Goal: Task Accomplishment & Management: Use online tool/utility

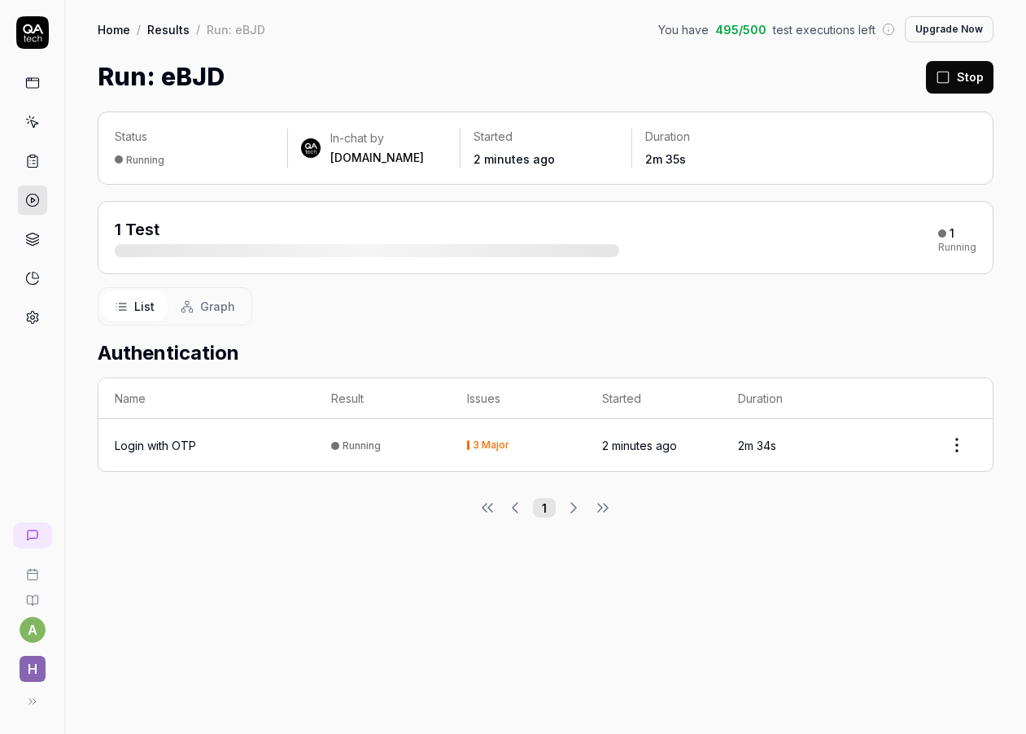
click at [229, 443] on div "Login with OTP" at bounding box center [207, 445] width 184 height 17
click at [855, 422] on td "2m 37s" at bounding box center [790, 445] width 136 height 52
click at [662, 441] on time "2 minutes ago" at bounding box center [639, 446] width 75 height 14
click at [947, 236] on div "1" at bounding box center [946, 233] width 16 height 15
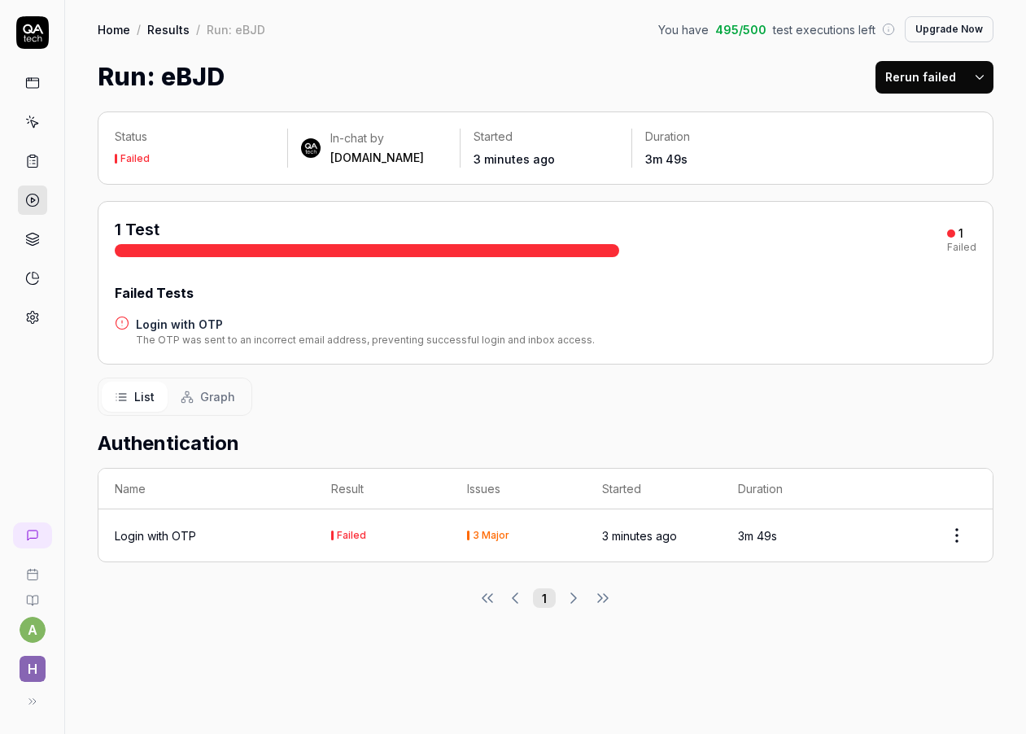
click at [698, 289] on div "Failed Tests" at bounding box center [546, 293] width 862 height 20
click at [171, 320] on h4 "Login with OTP" at bounding box center [365, 324] width 459 height 17
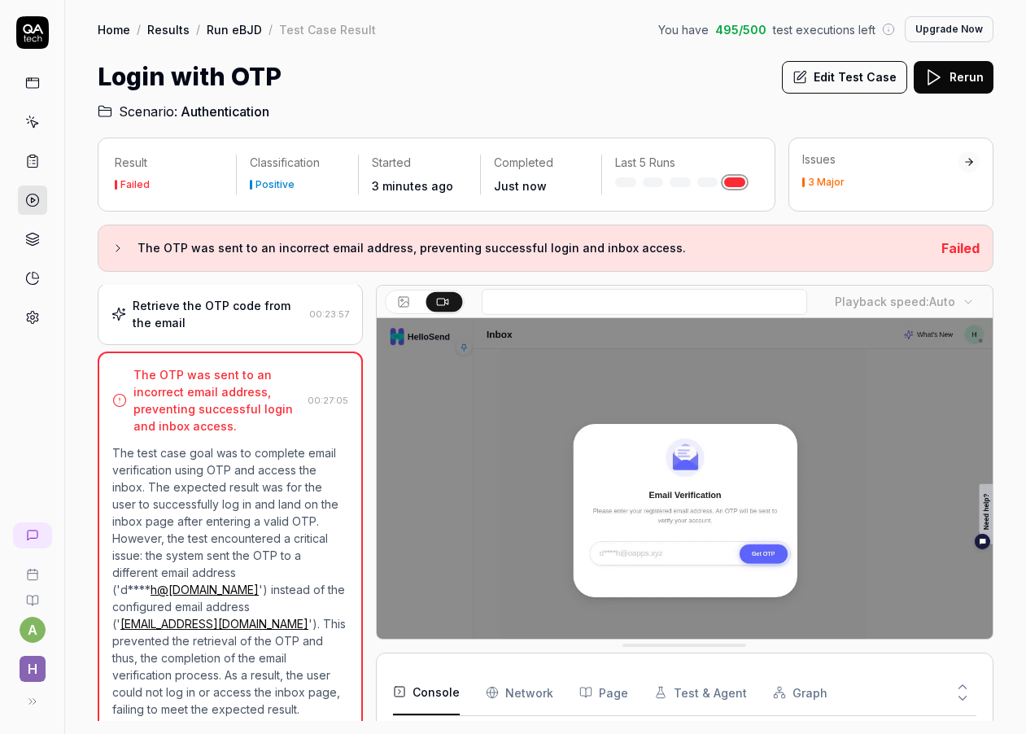
scroll to position [303, 0]
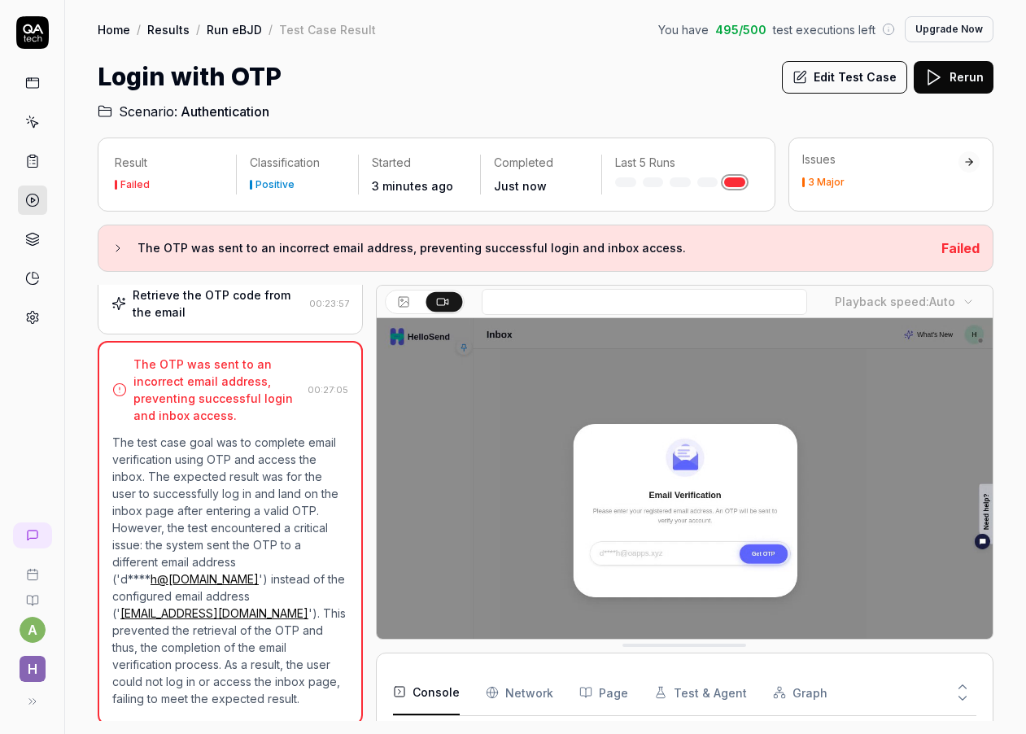
click at [559, 522] on video at bounding box center [685, 510] width 617 height 385
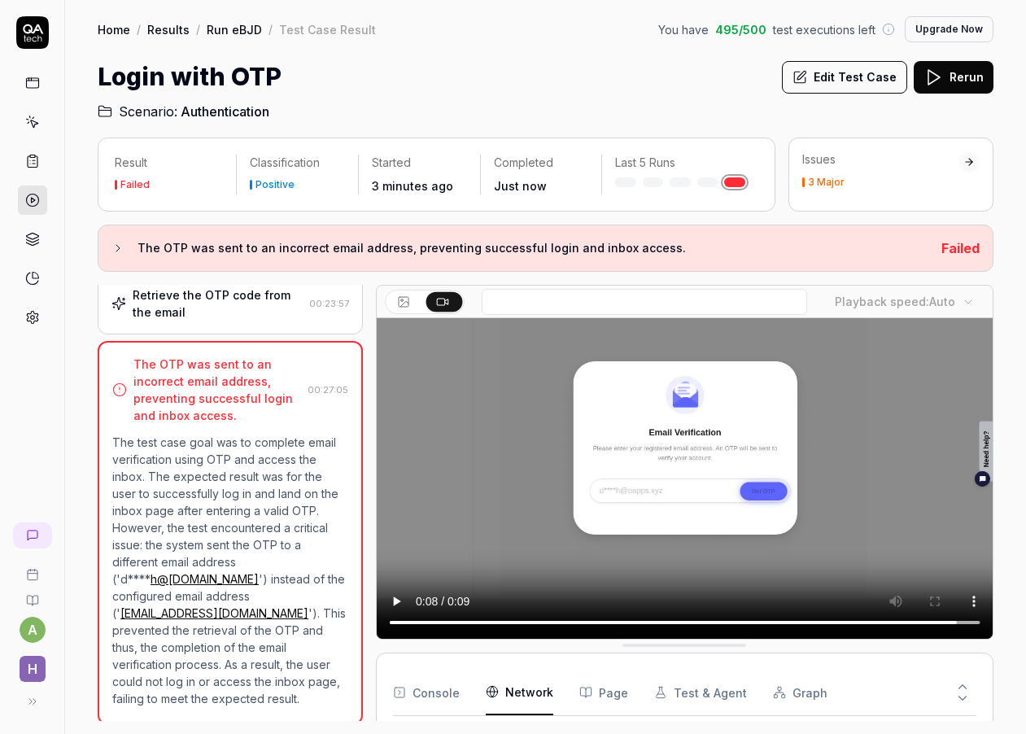
click at [519, 691] on Requests "Network" at bounding box center [520, 693] width 68 height 46
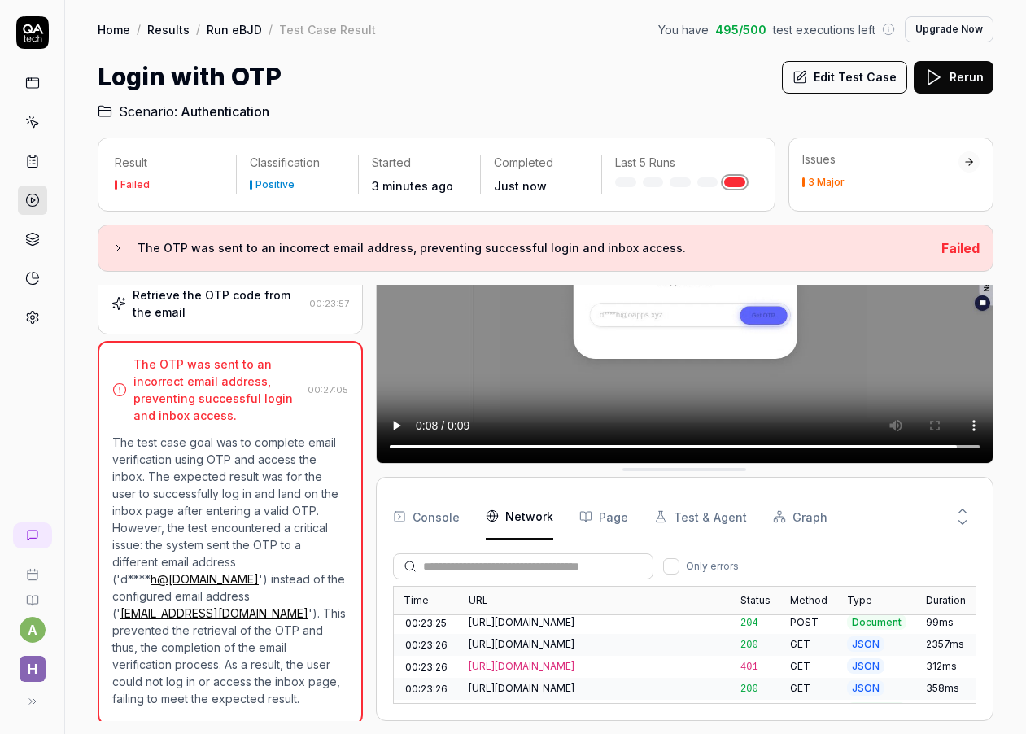
scroll to position [376, 0]
click at [424, 518] on button "Console" at bounding box center [426, 517] width 67 height 46
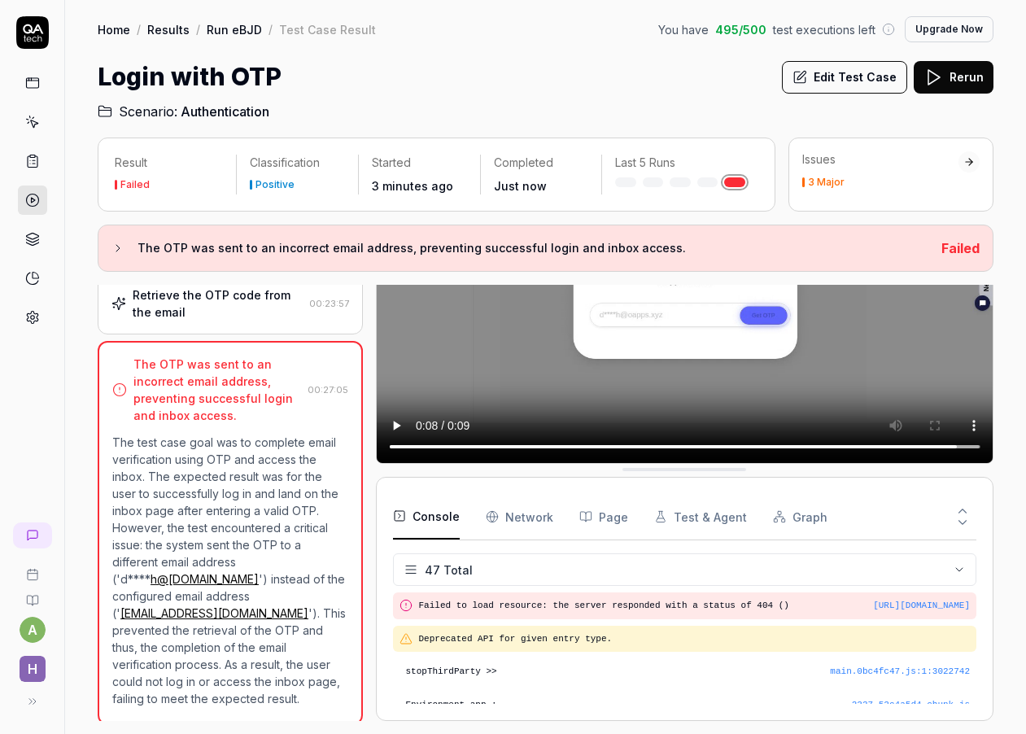
scroll to position [1537, 0]
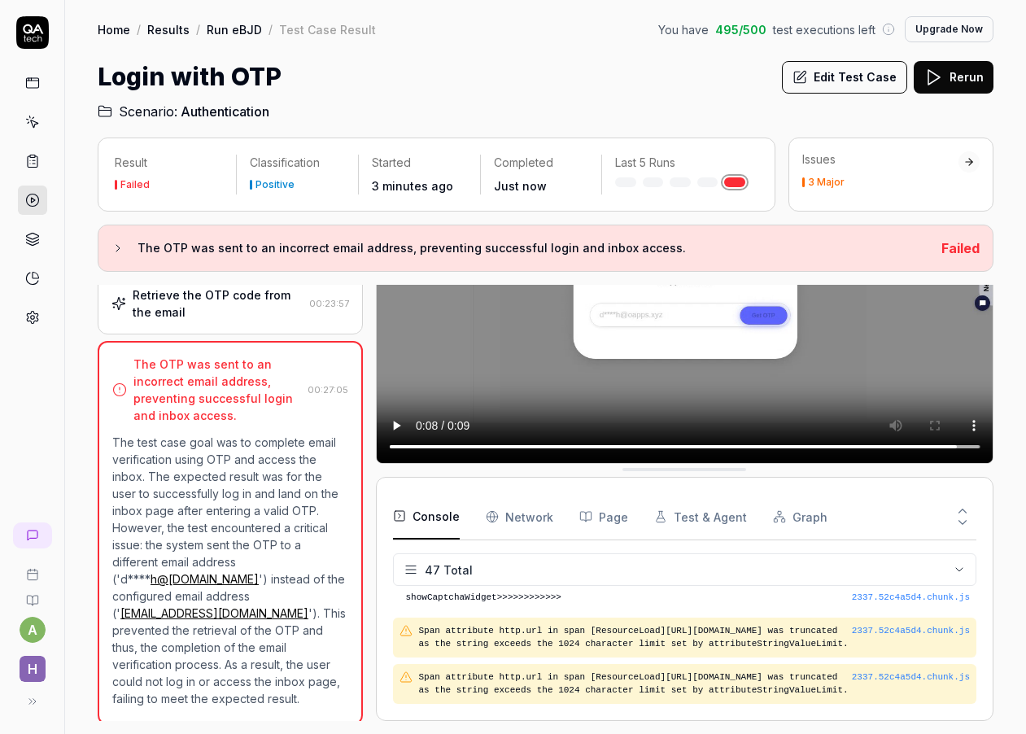
click at [220, 553] on p "The test case goal was to complete email verification using OTP and access the …" at bounding box center [230, 570] width 236 height 273
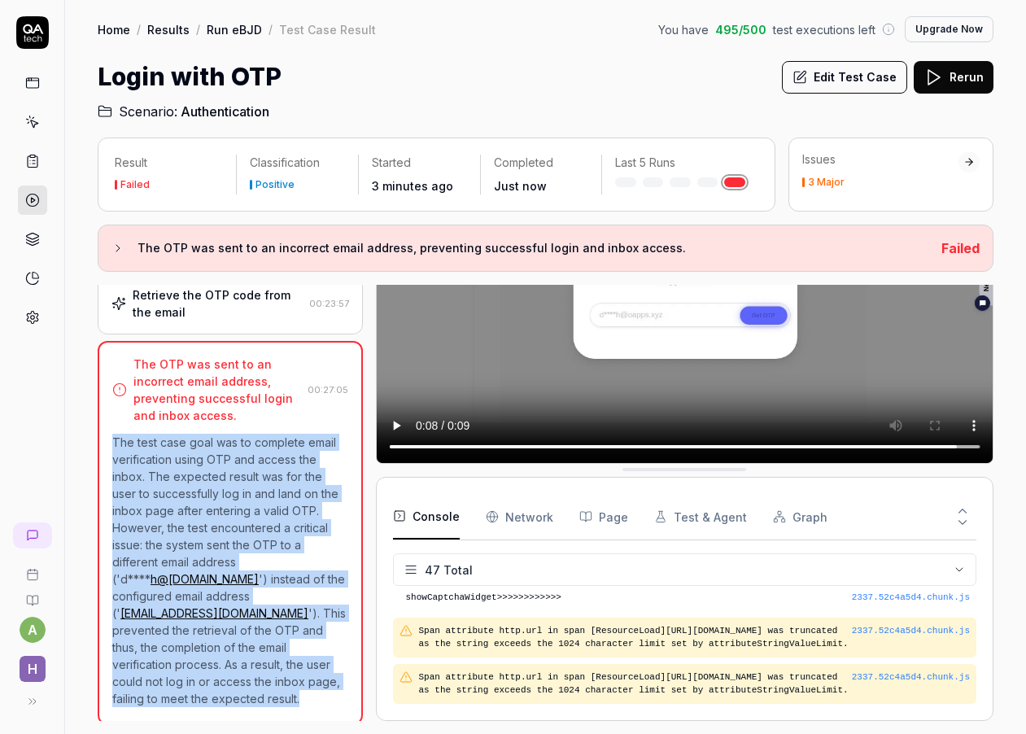
click at [220, 553] on p "The test case goal was to complete email verification using OTP and access the …" at bounding box center [230, 570] width 236 height 273
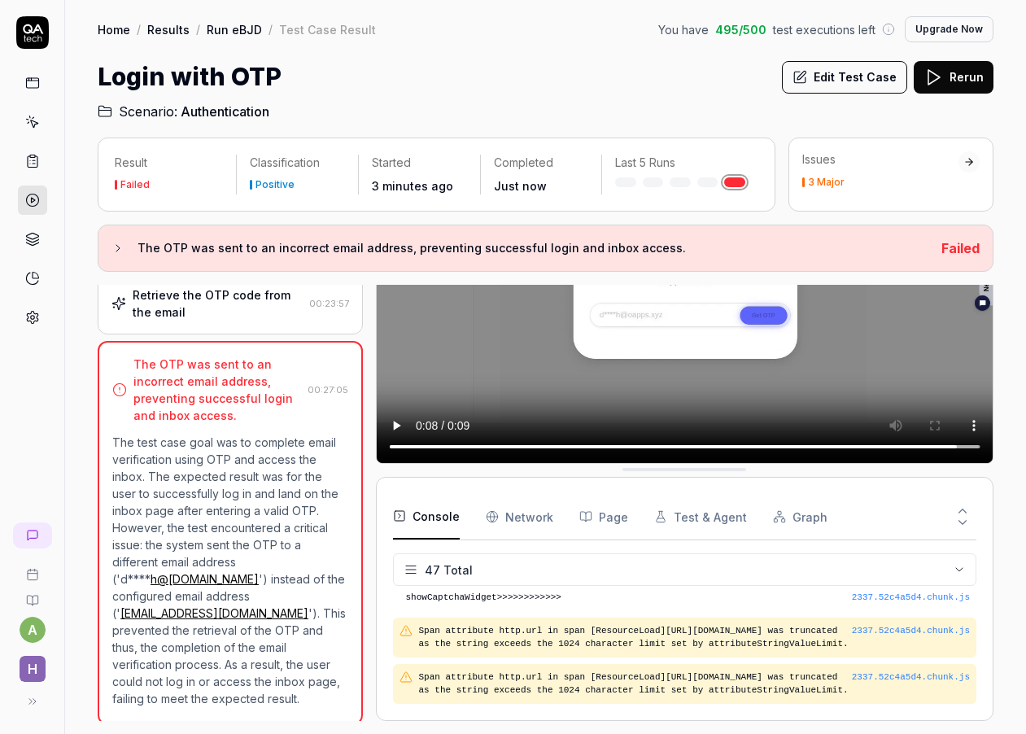
click at [817, 85] on button "Edit Test Case" at bounding box center [844, 77] width 125 height 33
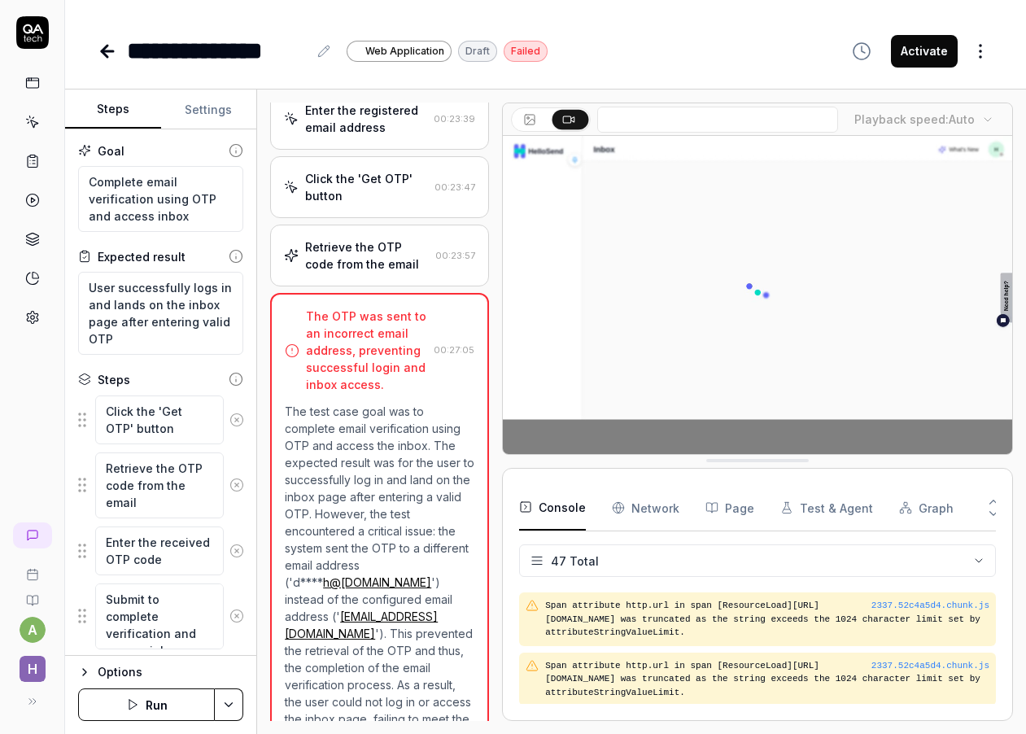
scroll to position [216, 0]
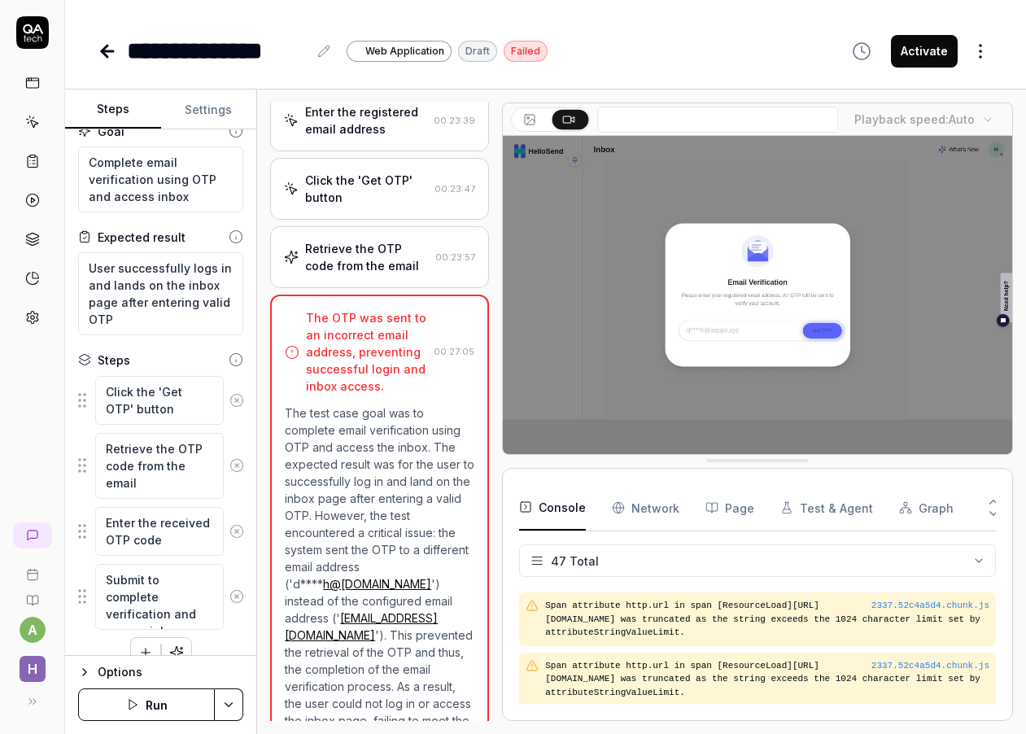
scroll to position [20, 0]
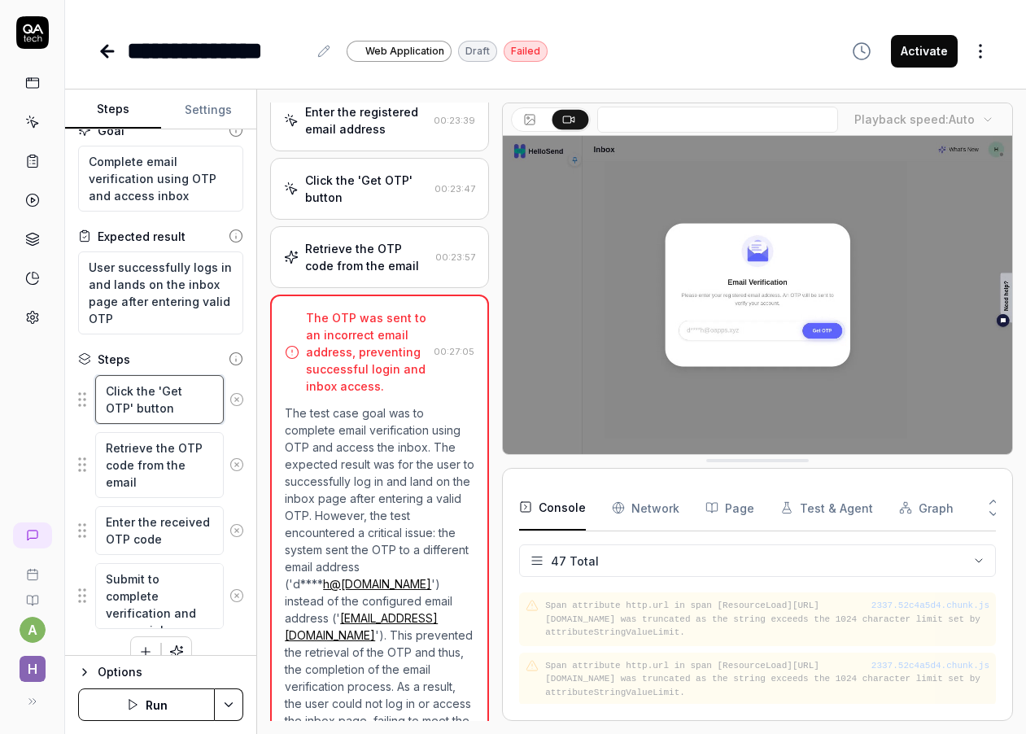
click at [138, 396] on textarea "Click the 'Get OTP' button" at bounding box center [159, 399] width 129 height 49
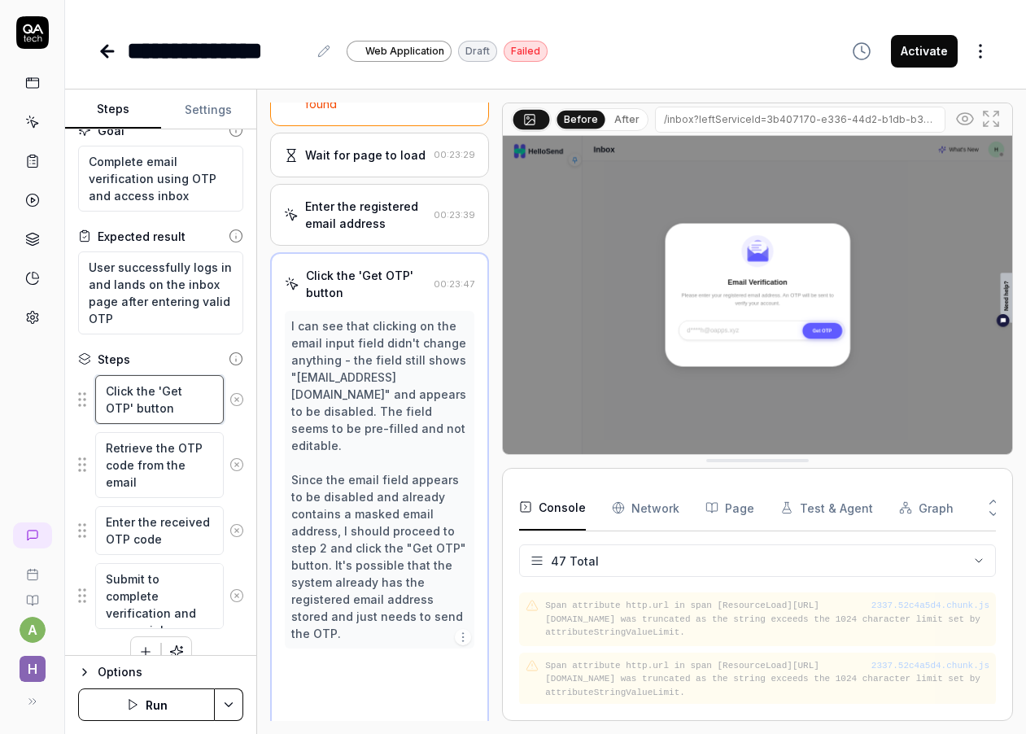
scroll to position [120, 0]
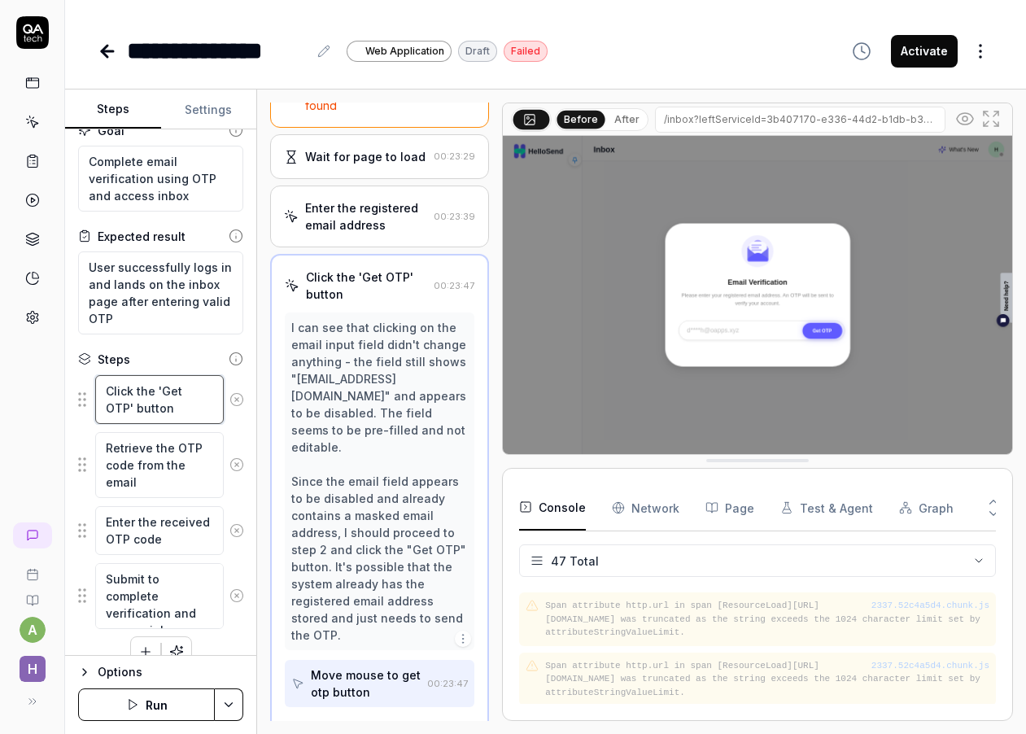
click at [151, 412] on textarea "Click the 'Get OTP' button" at bounding box center [159, 399] width 129 height 49
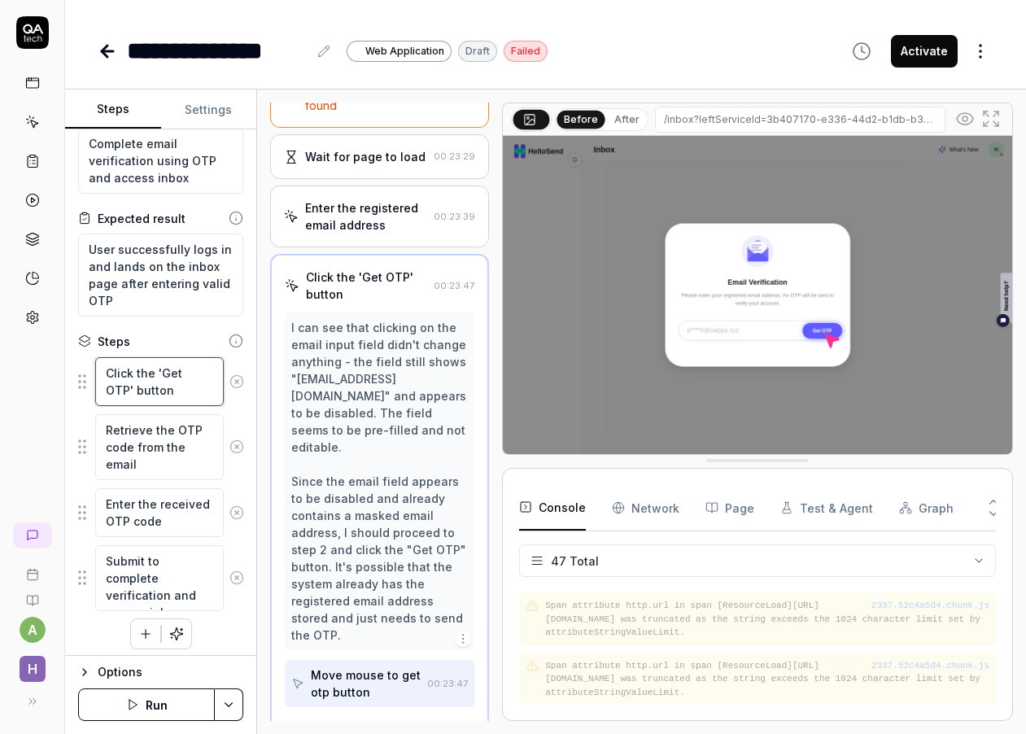
scroll to position [42, 0]
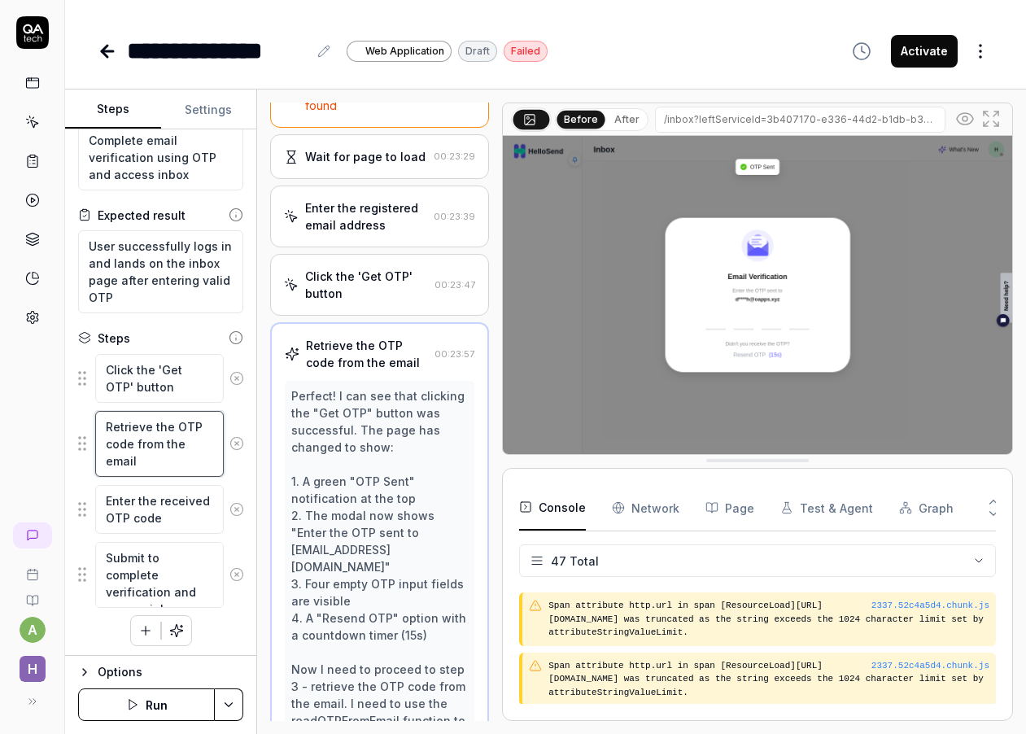
click at [144, 458] on textarea "Retrieve the OTP code from the email" at bounding box center [159, 444] width 129 height 66
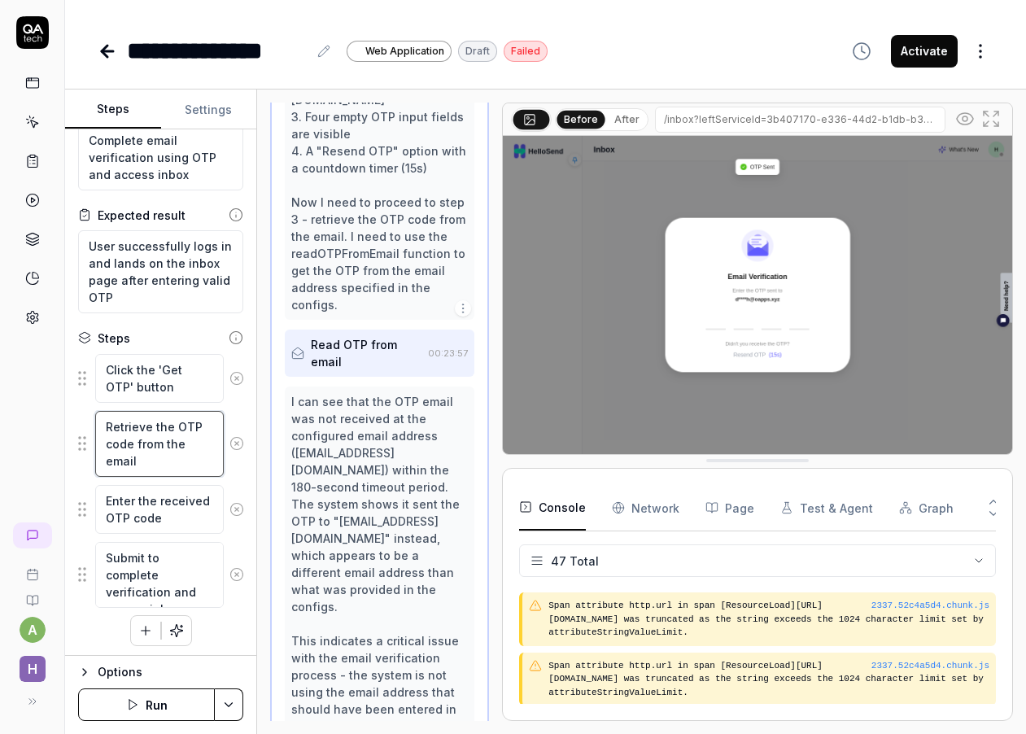
scroll to position [713, 0]
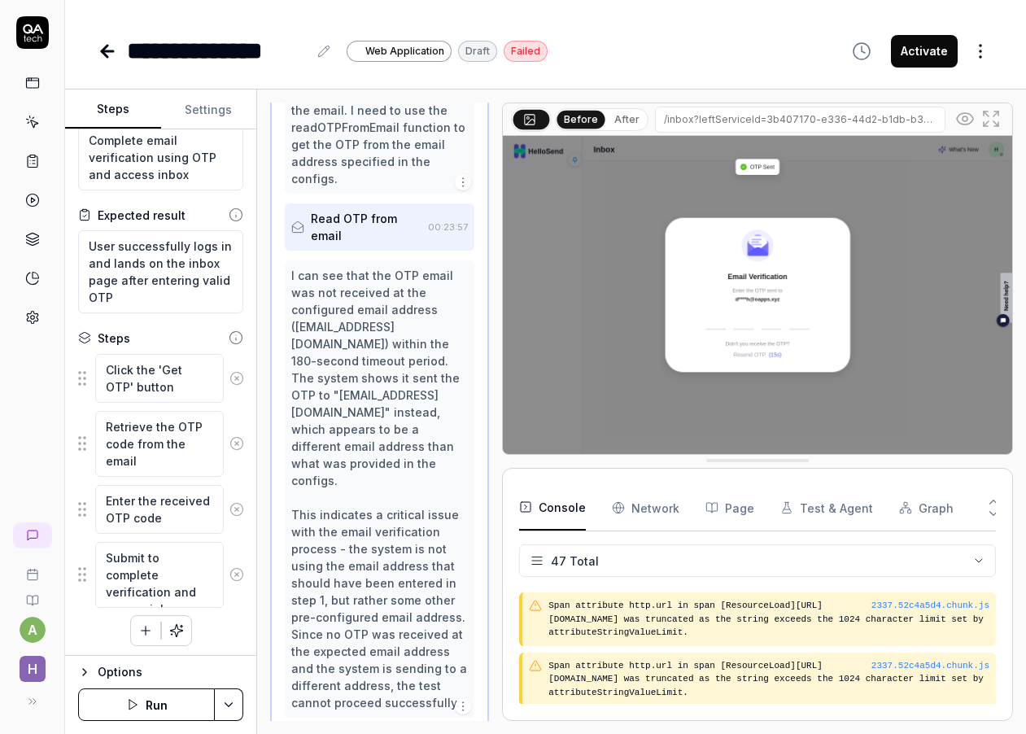
click at [236, 439] on icon at bounding box center [237, 443] width 15 height 15
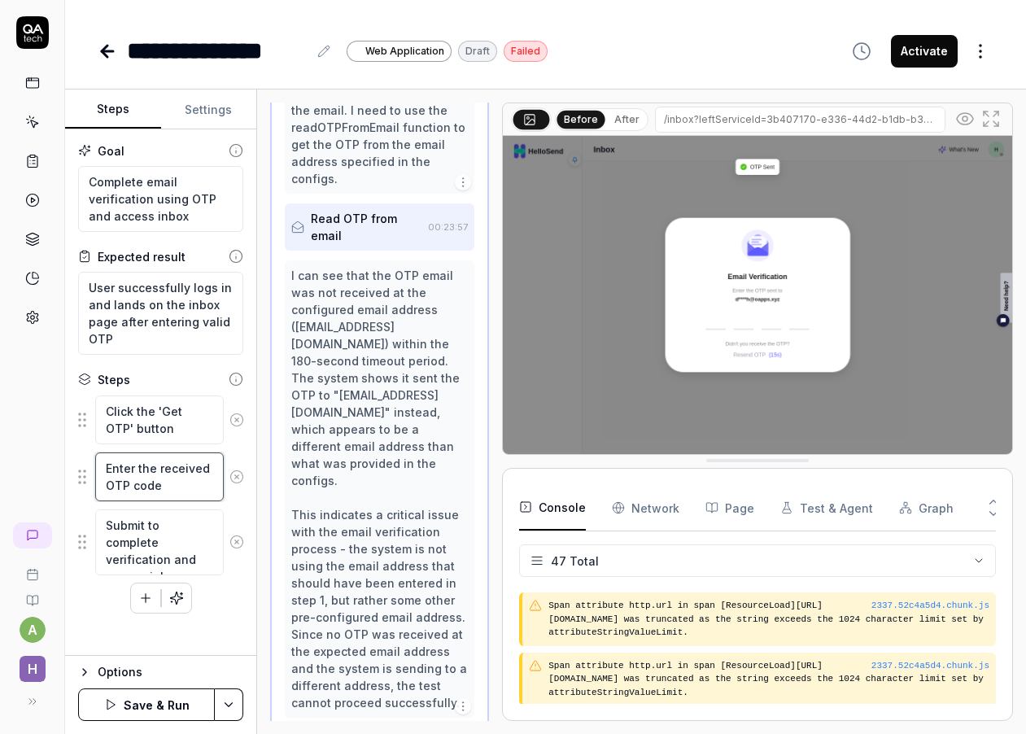
click at [168, 483] on textarea "Enter the received OTP code" at bounding box center [159, 476] width 129 height 49
click at [144, 471] on textarea "Enter the received OTP code" at bounding box center [159, 476] width 129 height 49
click at [168, 471] on textarea "Enter the received OTP code" at bounding box center [159, 476] width 129 height 49
click at [138, 489] on textarea "Enter "4116" in the OTP code" at bounding box center [159, 476] width 129 height 49
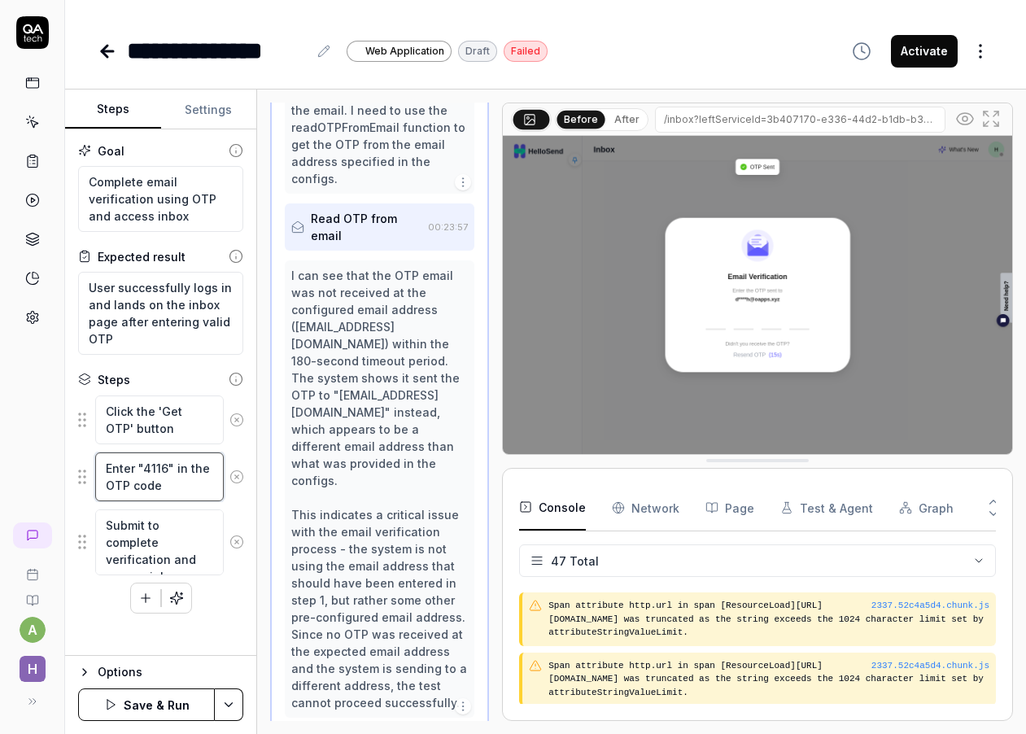
click at [138, 489] on textarea "Enter "4116" in the OTP code" at bounding box center [159, 476] width 129 height 49
type textarea "Enter "4116" in the OTP"
click at [193, 710] on button "Save & Run" at bounding box center [146, 705] width 137 height 33
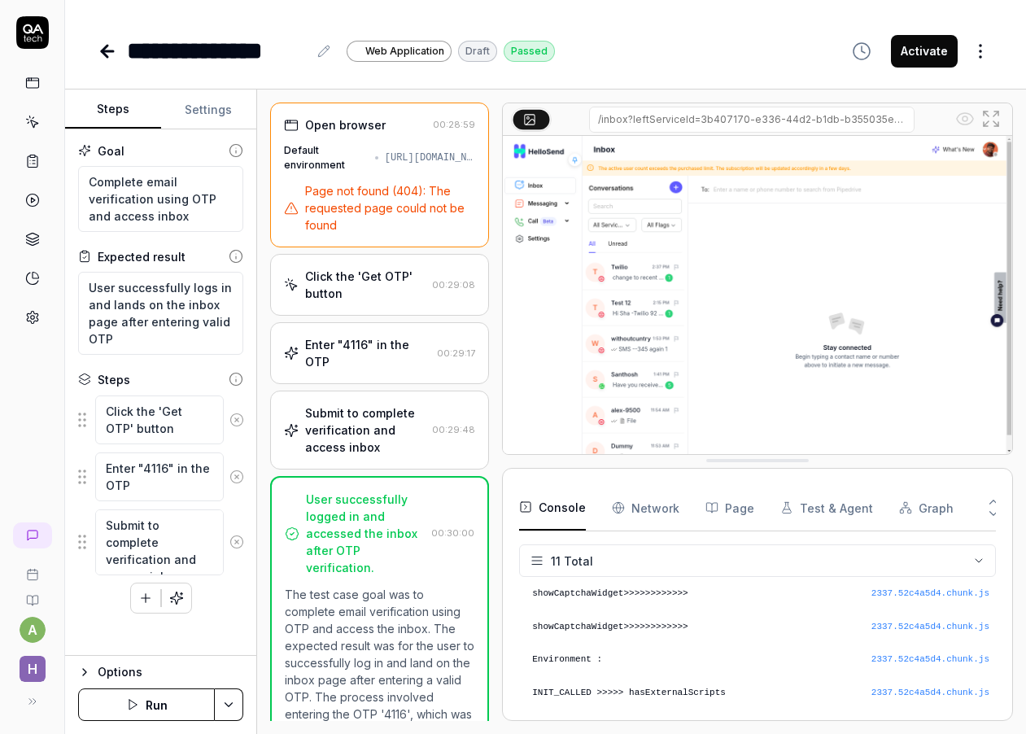
click at [926, 50] on button "Activate" at bounding box center [924, 51] width 67 height 33
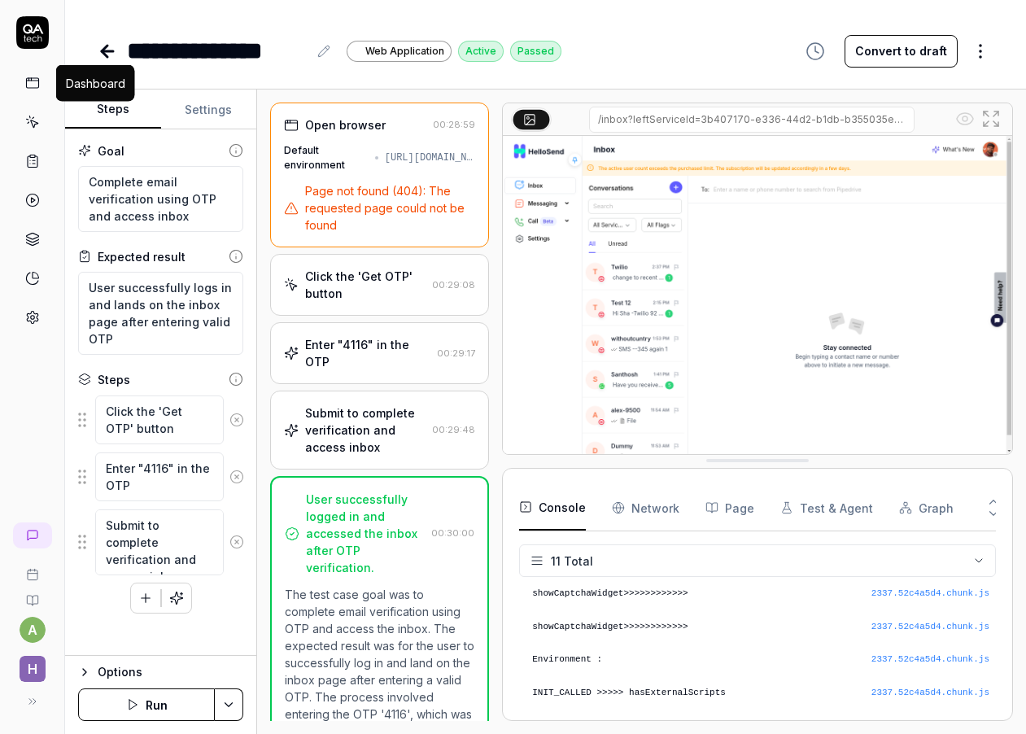
click at [24, 88] on link at bounding box center [32, 82] width 29 height 29
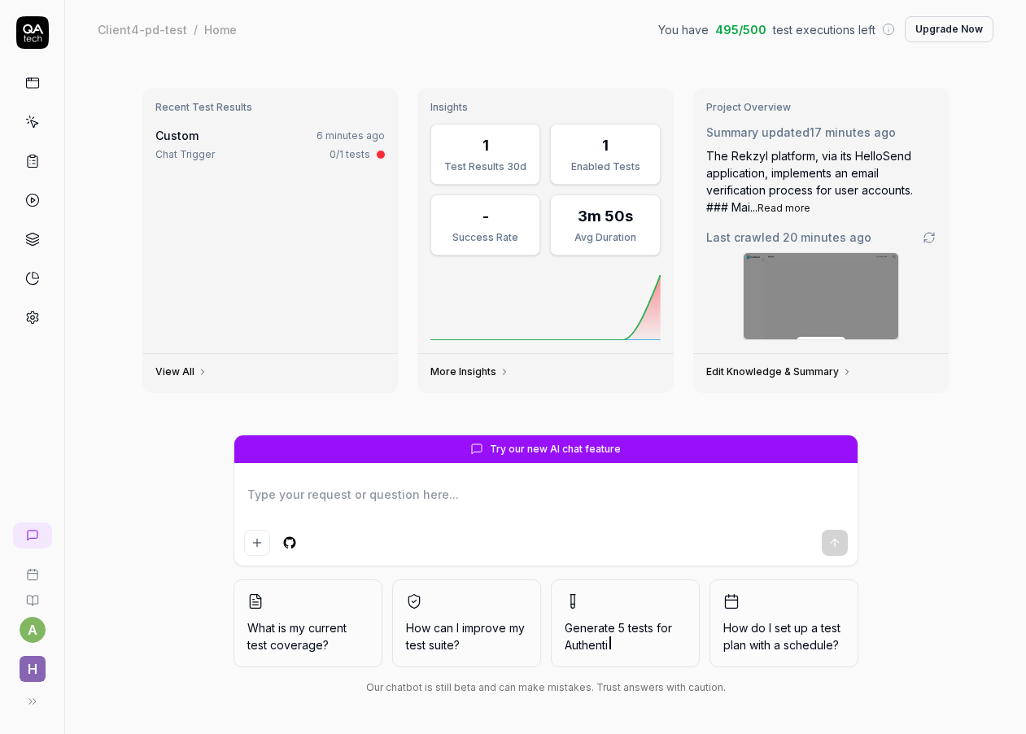
click at [183, 147] on div "Chat Trigger" at bounding box center [184, 154] width 59 height 15
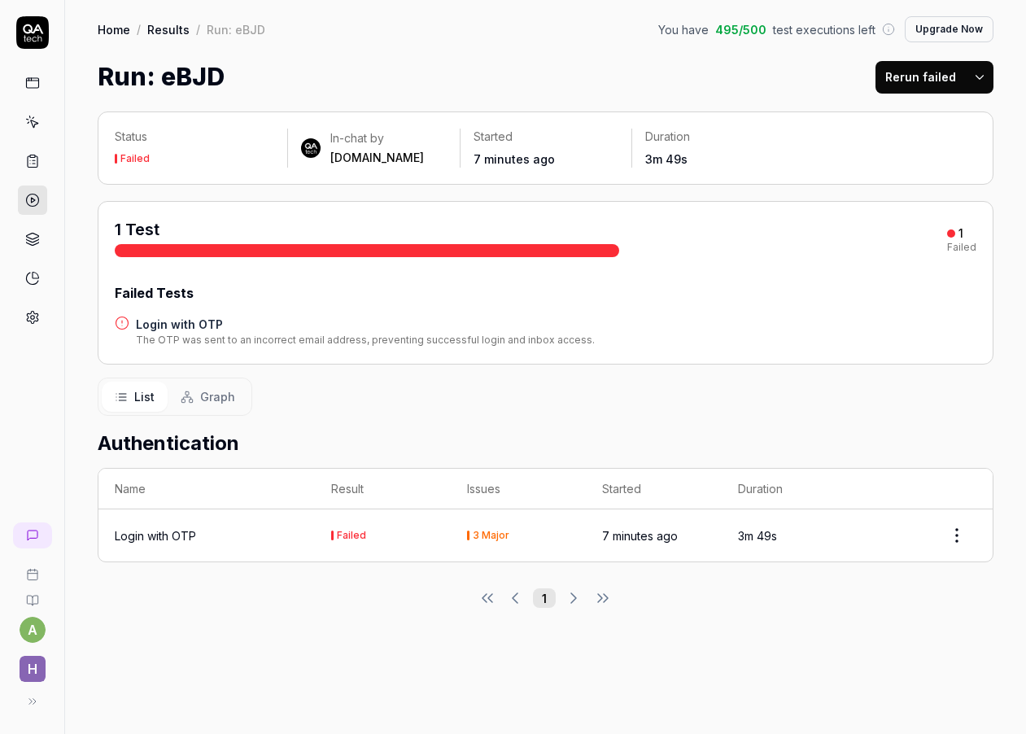
click at [204, 446] on h2 "Authentication" at bounding box center [546, 443] width 896 height 29
click at [985, 76] on html "a H Home / Results / Run: eBJD You have 495 / 500 test executions left Upgrade …" at bounding box center [513, 367] width 1026 height 734
click at [841, 207] on html "a H Home / Results / Run: eBJD You have 495 / 500 test executions left Upgrade …" at bounding box center [513, 367] width 1026 height 734
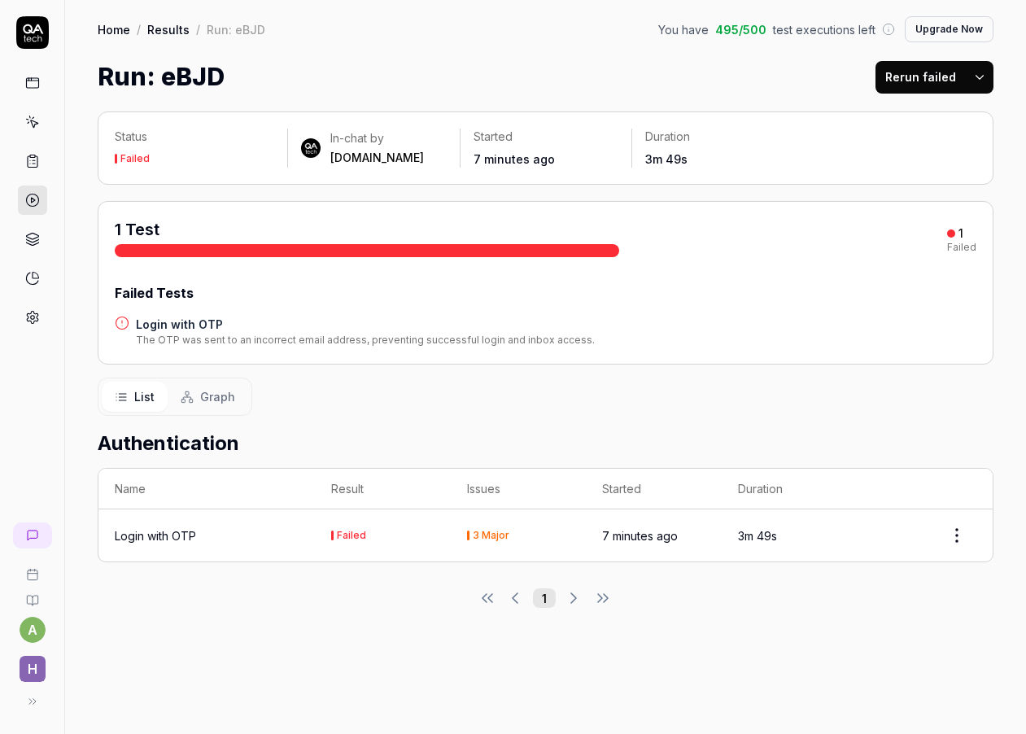
click at [935, 68] on button "Rerun failed" at bounding box center [921, 77] width 90 height 33
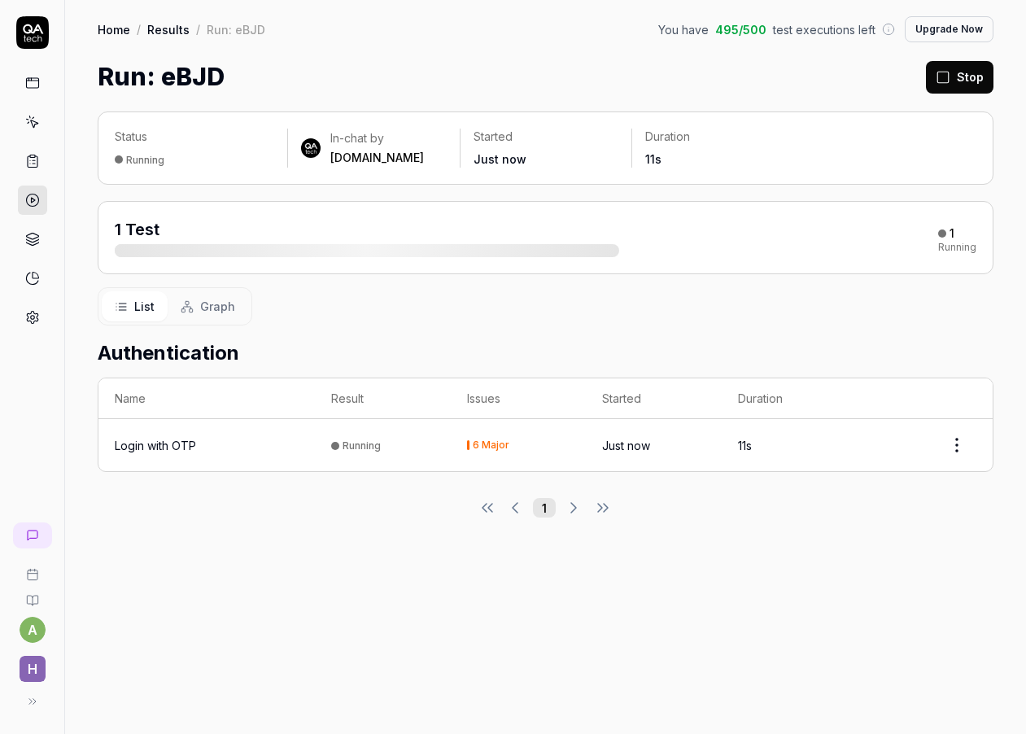
click at [203, 293] on button "Graph" at bounding box center [208, 306] width 81 height 30
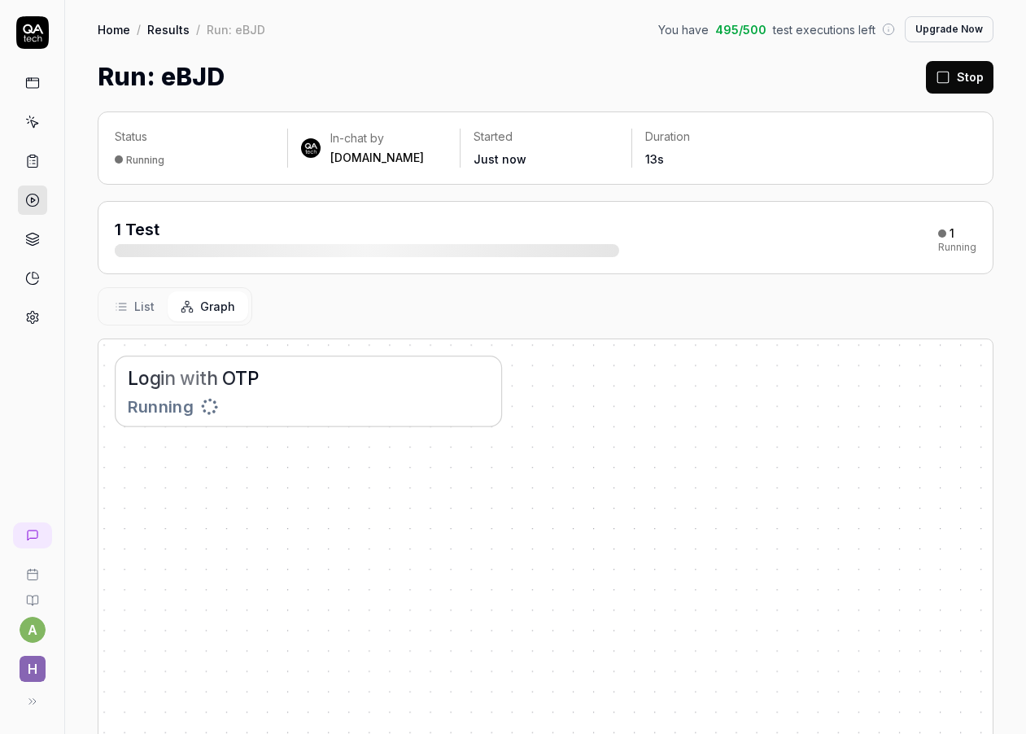
click at [142, 298] on span "List" at bounding box center [144, 306] width 20 height 17
